Goal: Communication & Community: Answer question/provide support

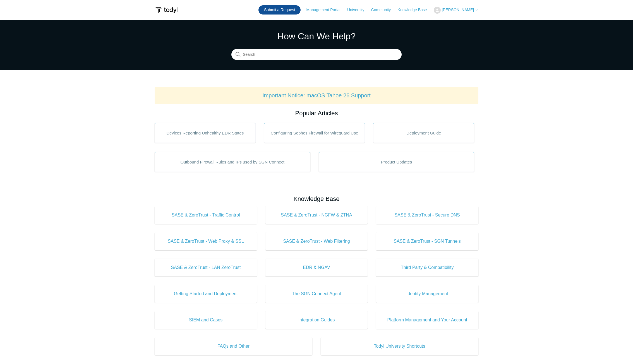
click at [293, 13] on link "Submit a Request" at bounding box center [279, 9] width 42 height 9
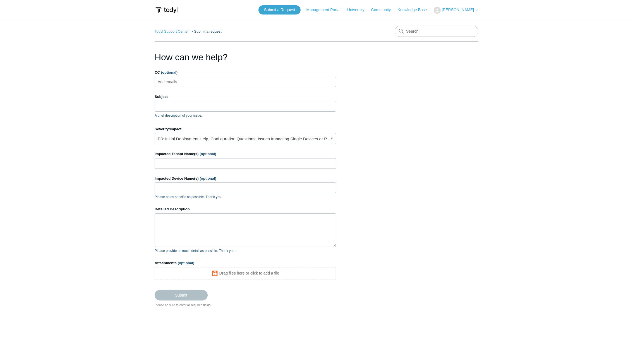
click at [187, 81] on input "CC (optional)" at bounding box center [172, 82] width 33 height 8
click at [181, 104] on input "Subject" at bounding box center [245, 106] width 181 height 11
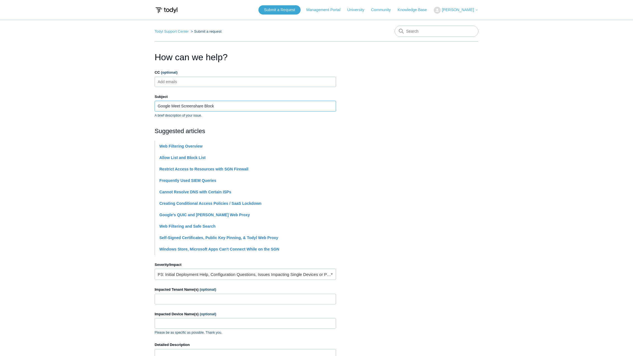
type input "Google Meet Screenshare Block"
click at [260, 273] on link "P3: Initial Deployment Help, Configuration Questions, Issues Impacting Single D…" at bounding box center [245, 274] width 181 height 11
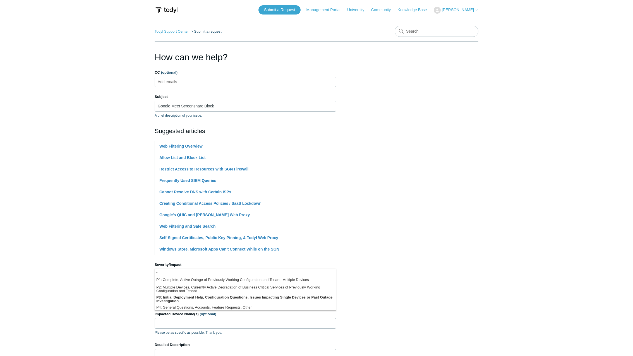
click at [362, 262] on section "How can we help? CC (optional) Add emails Subject Google Meet Screenshare Block…" at bounding box center [317, 247] width 324 height 393
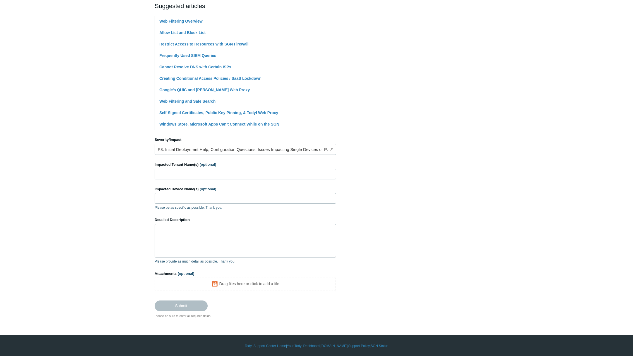
scroll to position [126, 0]
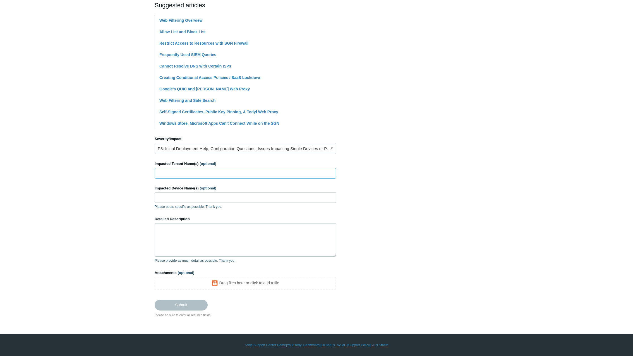
click at [208, 170] on input "Impacted Tenant Name(s) (optional)" at bounding box center [245, 173] width 181 height 11
type input "IVA Environmental"
click at [183, 198] on input "Impacted Device Name(s) (optional)" at bounding box center [245, 197] width 181 height 11
paste input "BENEDICT-X1CARB"
type input "BENEDICT-X1CARB"
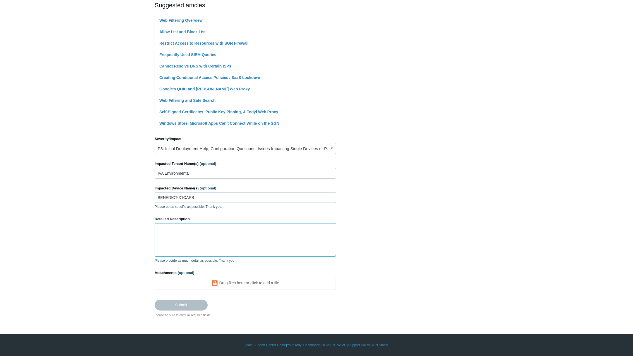
click at [181, 233] on textarea "Detailed Description" at bounding box center [245, 239] width 181 height 33
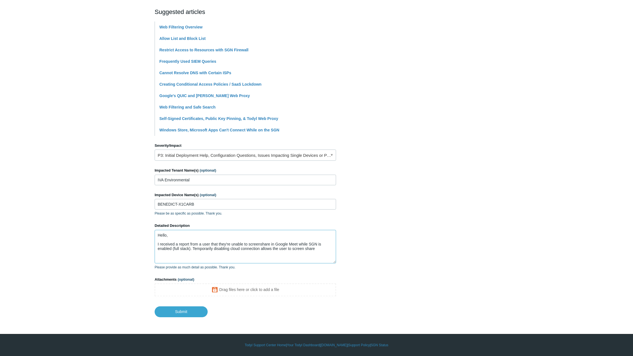
click at [260, 242] on textarea "Hello, I received a report from a user that they're unable to screenshare in Go…" at bounding box center [245, 246] width 181 height 33
click at [320, 249] on textarea "Hello, I received a report from a user that they're unable to screen share in G…" at bounding box center [245, 246] width 181 height 33
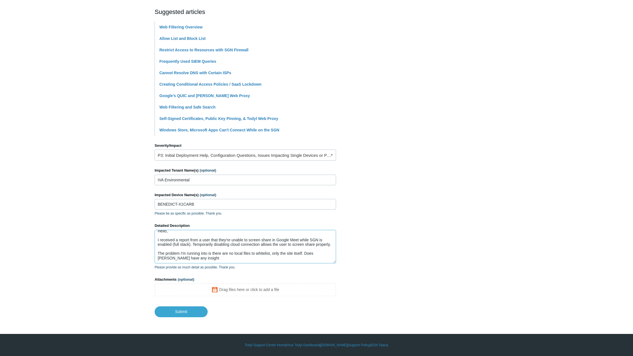
click at [211, 261] on textarea "Hello, I received a report from a user that they're unable to screen share in G…" at bounding box center [245, 246] width 181 height 33
click at [301, 256] on textarea "Hello, I received a report from a user that they're unable to screen share in G…" at bounding box center [245, 246] width 181 height 33
click at [277, 254] on textarea "Hello, I received a report from a user that they're unable to screen share in G…" at bounding box center [245, 246] width 181 height 33
click at [224, 262] on textarea "Hello, I received a report from a user that they're unable to screen share in G…" at bounding box center [245, 246] width 181 height 33
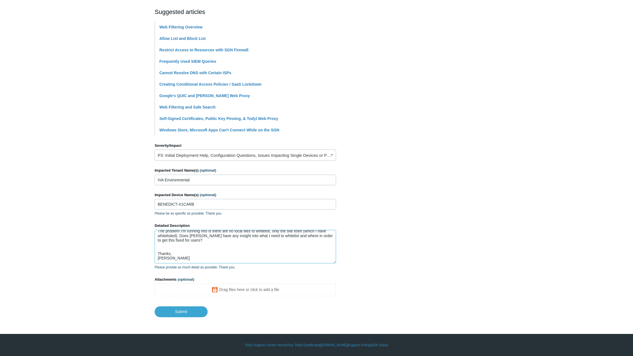
scroll to position [33, 0]
type textarea "Hello, I received a report from a user that they're unable to screen share in G…"
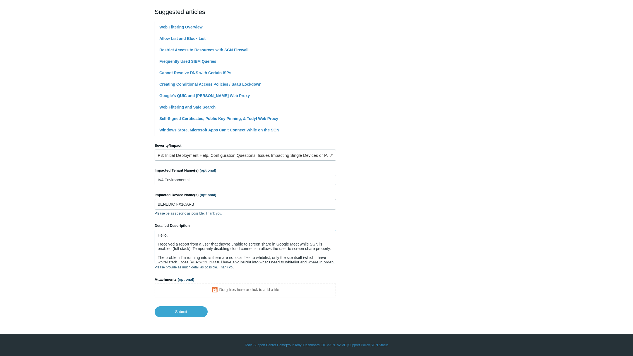
drag, startPoint x: 173, startPoint y: 260, endPoint x: 132, endPoint y: 214, distance: 61.7
click at [132, 214] on main "Todyl Support Center Submit a request How can we help? CC (optional) Add emails…" at bounding box center [316, 109] width 633 height 417
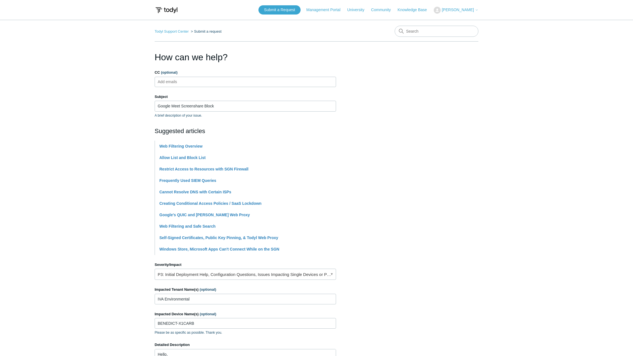
click at [175, 79] on input "CC (optional)" at bounding box center [172, 82] width 33 height 8
paste input "aolaechea@datatelco.com"
type input "aolaechea@datatelco.com"
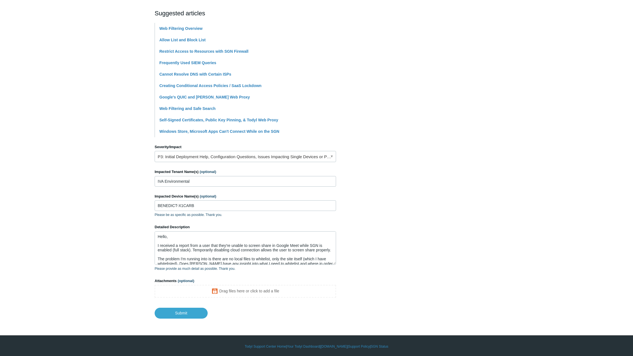
scroll to position [119, 0]
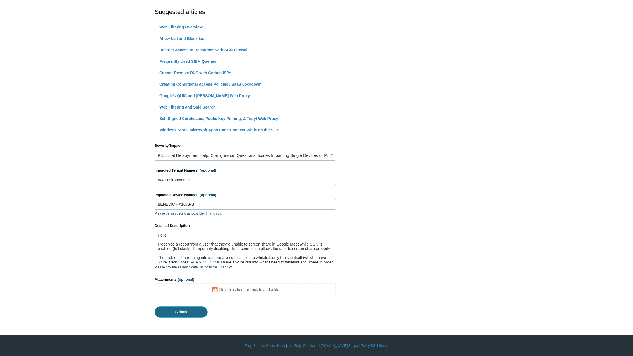
click at [177, 309] on input "Submit" at bounding box center [181, 311] width 53 height 11
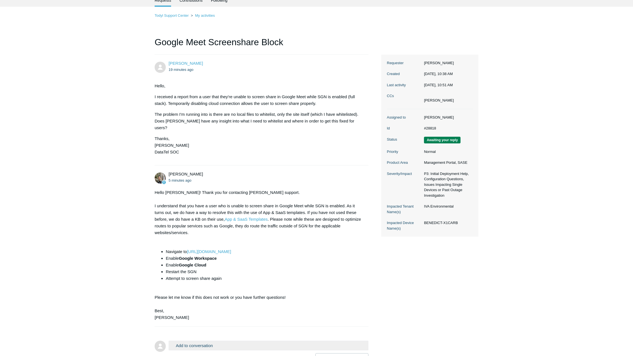
scroll to position [66, 0]
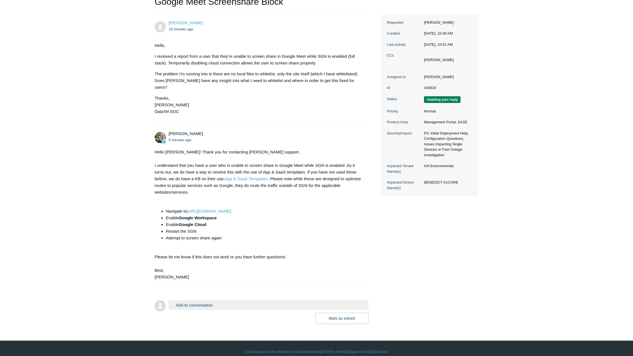
click at [207, 300] on button "Add to conversation" at bounding box center [269, 305] width 200 height 10
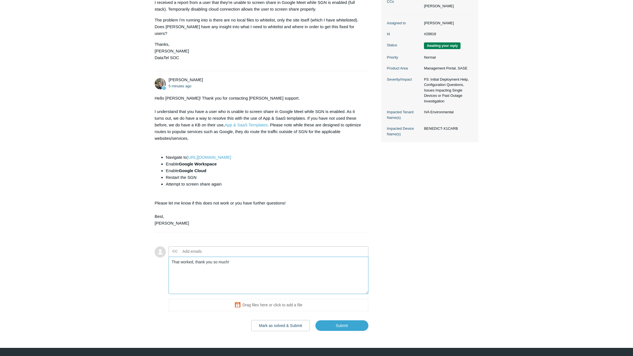
scroll to position [128, 0]
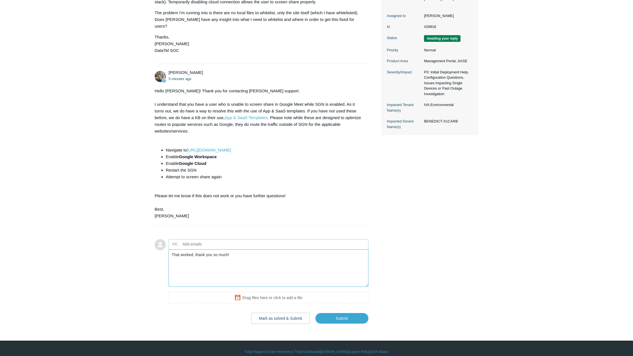
type textarea "That worked, thank you so much!"
click at [273, 314] on button "Mark as solved & Submit" at bounding box center [280, 318] width 59 height 11
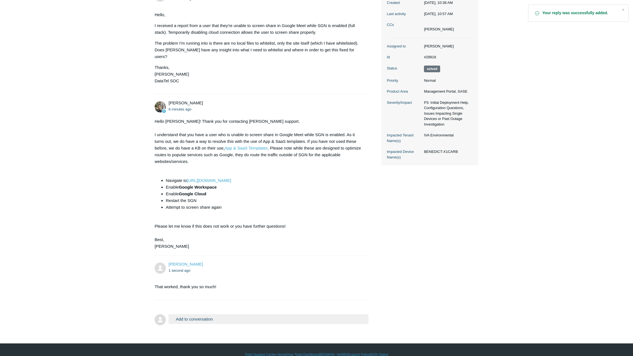
scroll to position [100, 0]
